Goal: Book appointment/travel/reservation

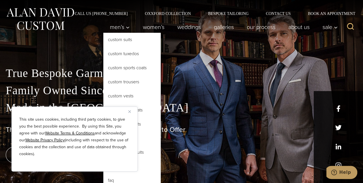
click at [115, 55] on link "Custom Tuxedos" at bounding box center [131, 54] width 57 height 14
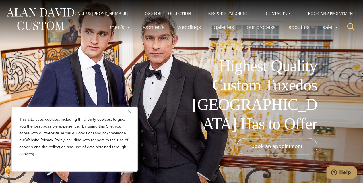
click at [132, 110] on button "Close" at bounding box center [131, 111] width 7 height 7
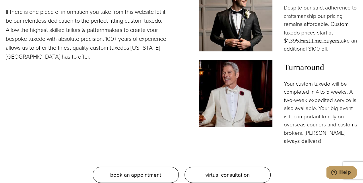
scroll to position [522, 0]
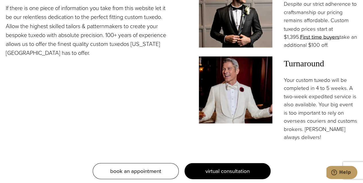
click at [196, 163] on link "virtual consultation" at bounding box center [227, 171] width 86 height 16
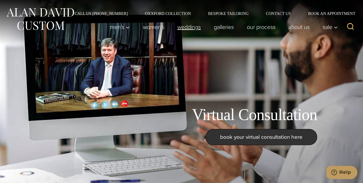
click at [186, 31] on link "weddings" at bounding box center [189, 26] width 36 height 11
